Goal: Transaction & Acquisition: Register for event/course

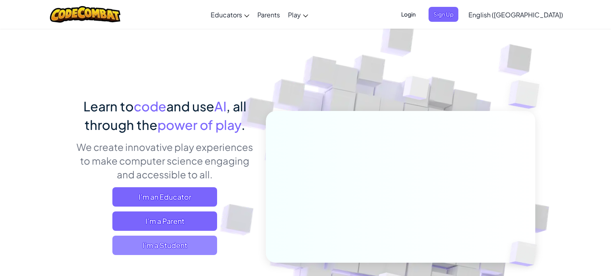
click at [156, 245] on span "I'm a Student" at bounding box center [164, 244] width 105 height 19
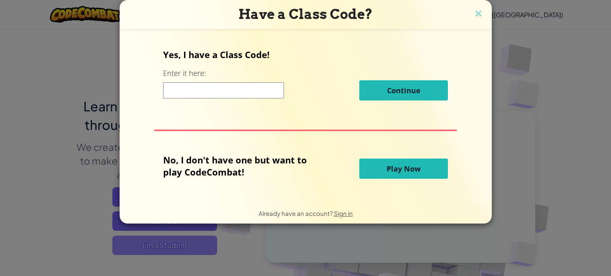
click at [156, 245] on div "Have a Class Code? Yes, I have a Class Code! Enter it here: Continue No, I don'…" at bounding box center [305, 138] width 611 height 276
click at [476, 11] on img at bounding box center [478, 14] width 10 height 12
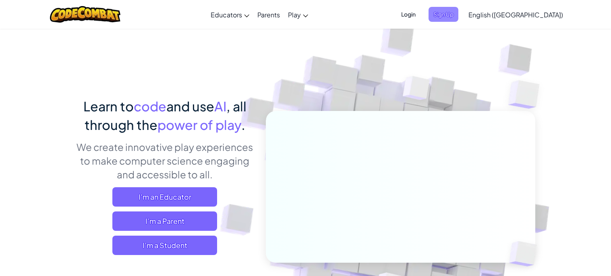
click at [458, 16] on span "Sign Up" at bounding box center [444, 14] width 30 height 15
